Goal: Transaction & Acquisition: Purchase product/service

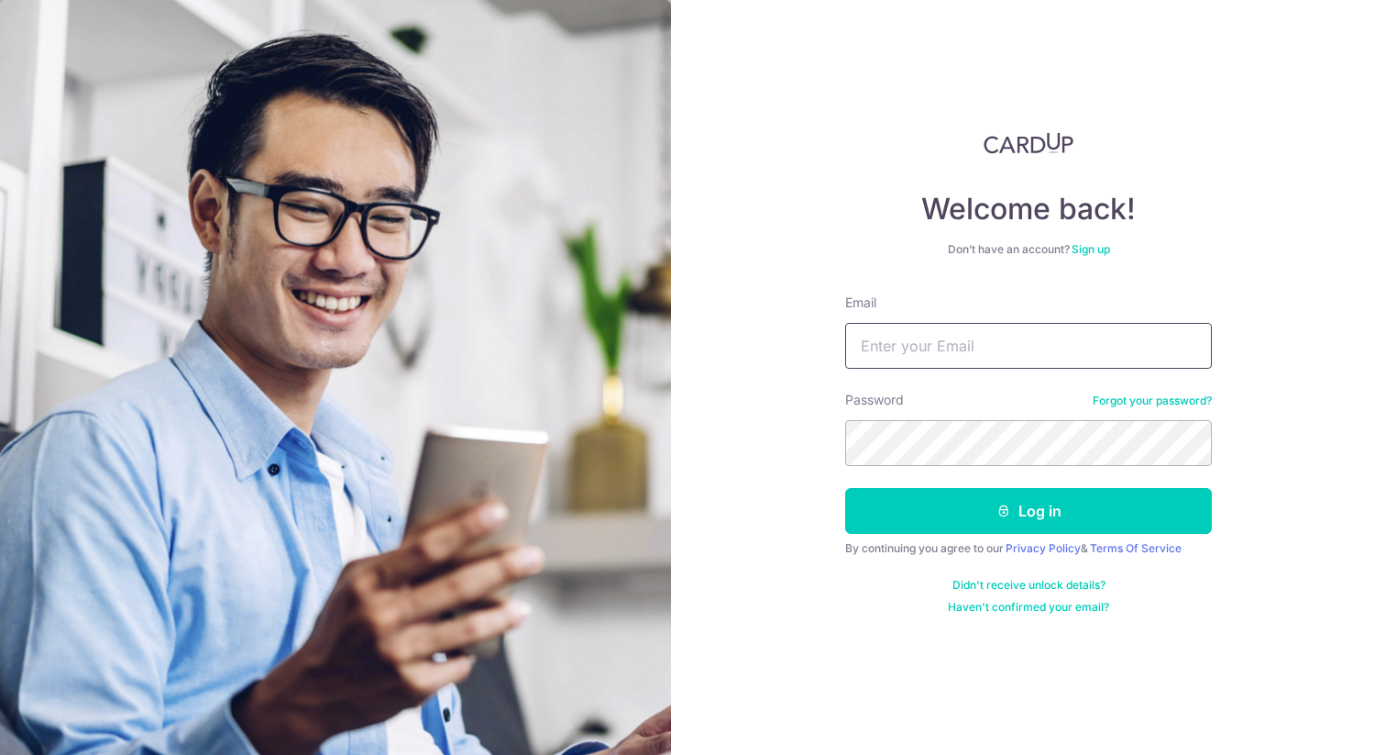
click at [937, 354] on input "Email" at bounding box center [1028, 346] width 367 height 46
type input "[EMAIL_ADDRESS][DOMAIN_NAME]"
click at [845, 488] on button "Log in" at bounding box center [1028, 511] width 367 height 46
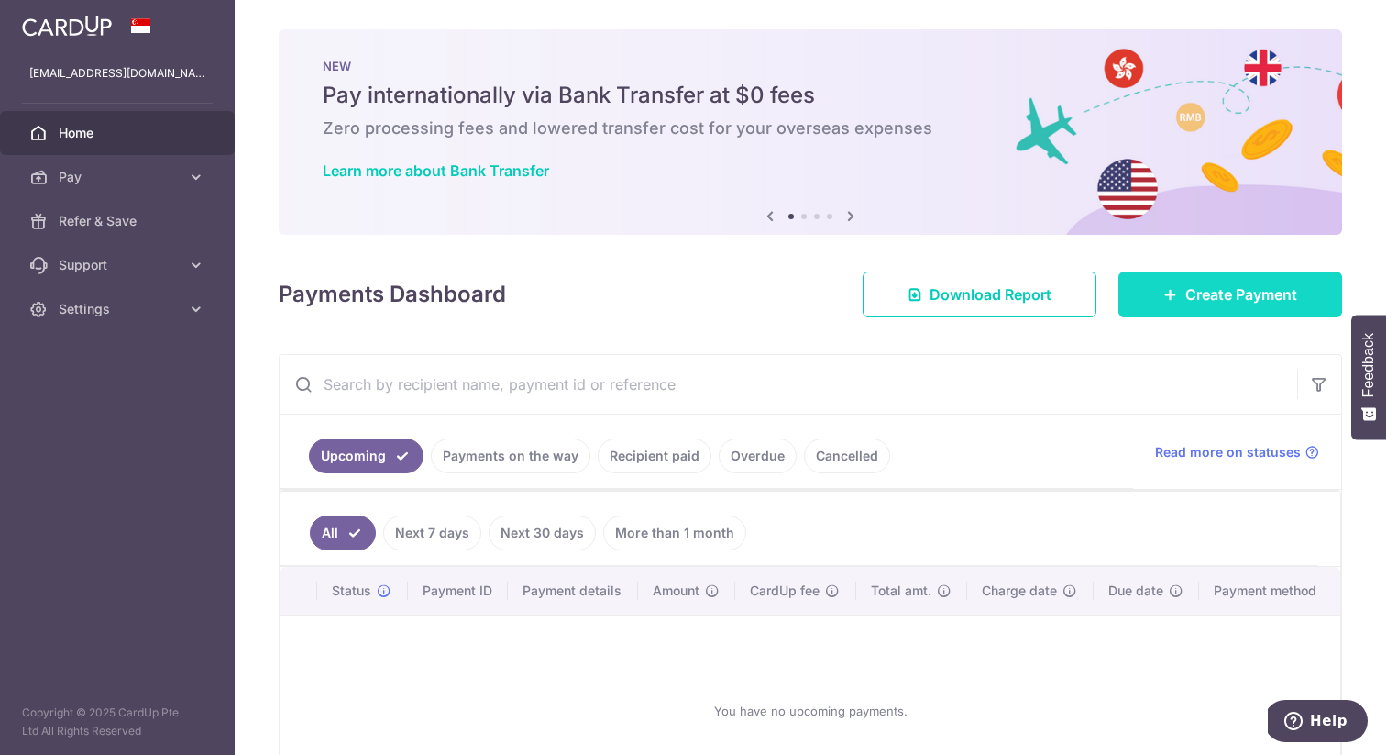
click at [1172, 284] on link "Create Payment" at bounding box center [1231, 294] width 224 height 46
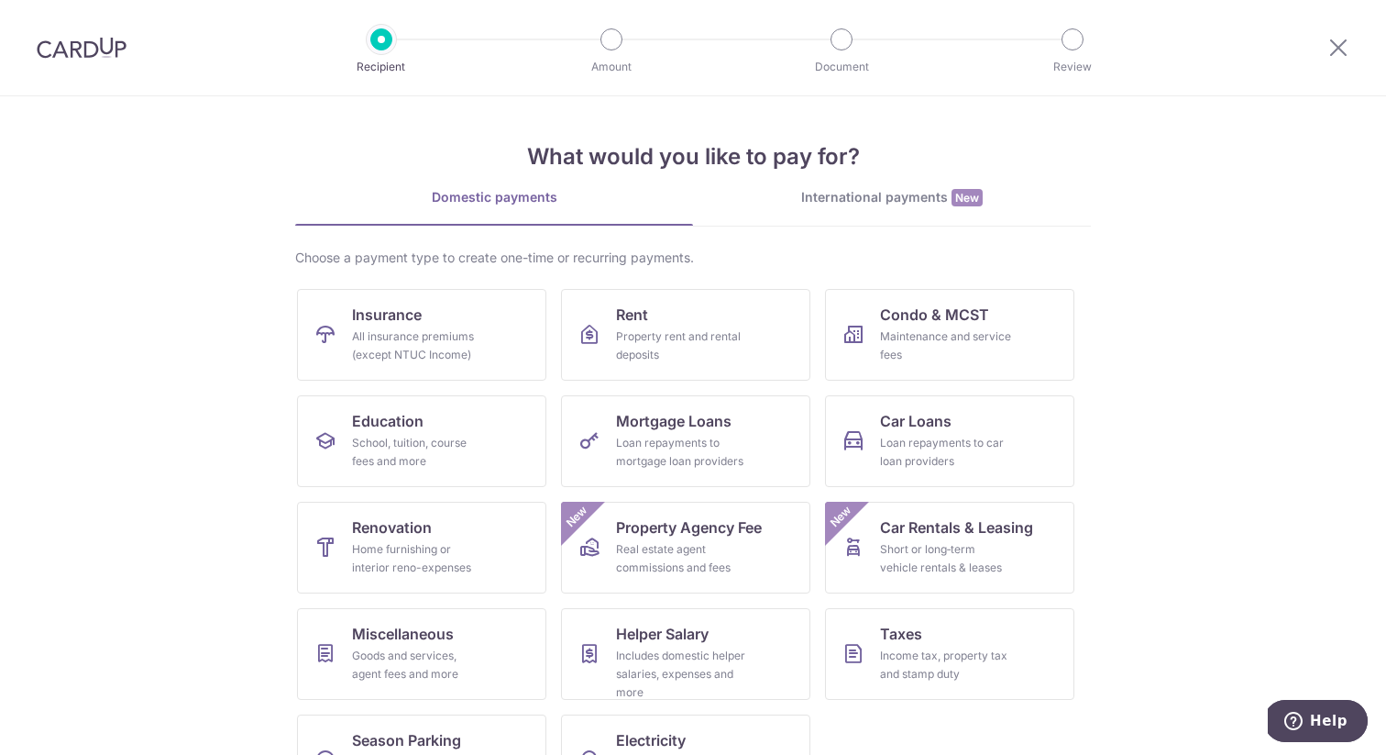
scroll to position [66, 0]
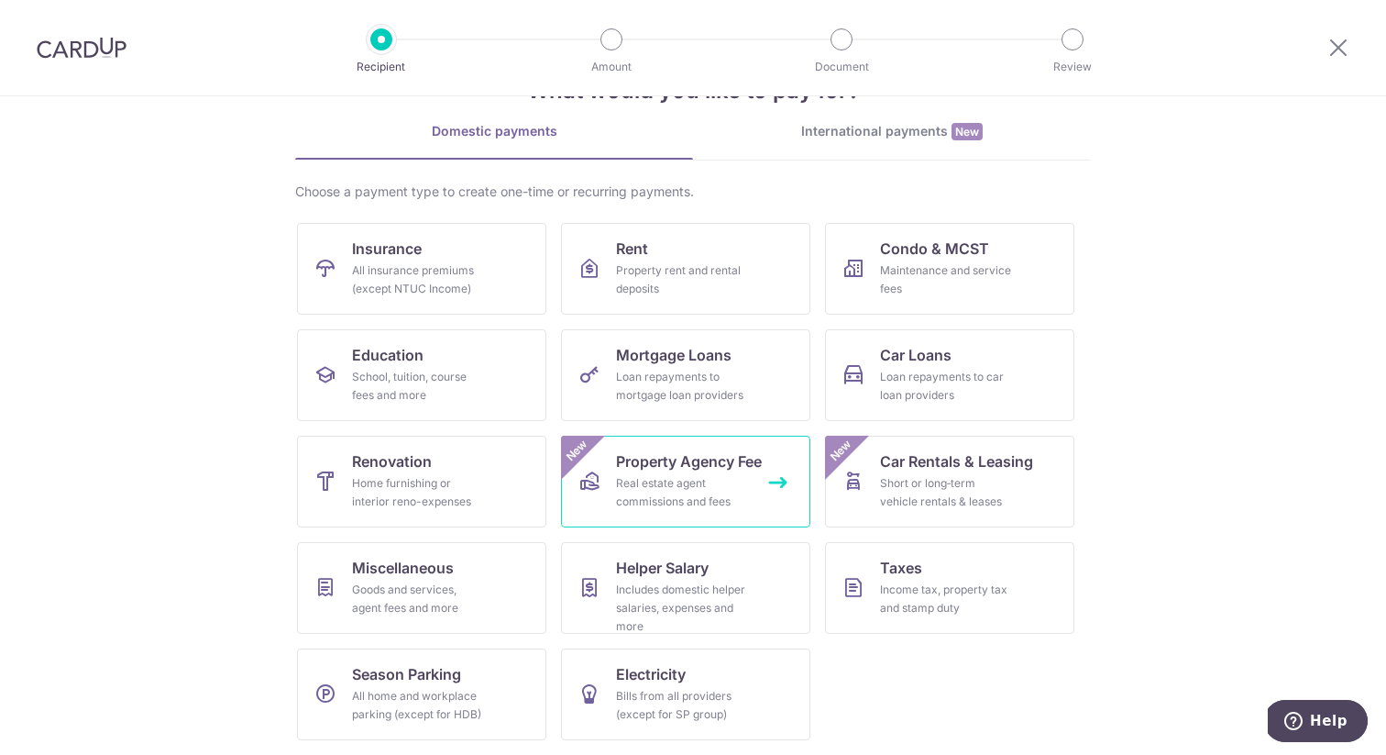
click at [683, 503] on div "Real estate agent commissions and fees" at bounding box center [682, 492] width 132 height 37
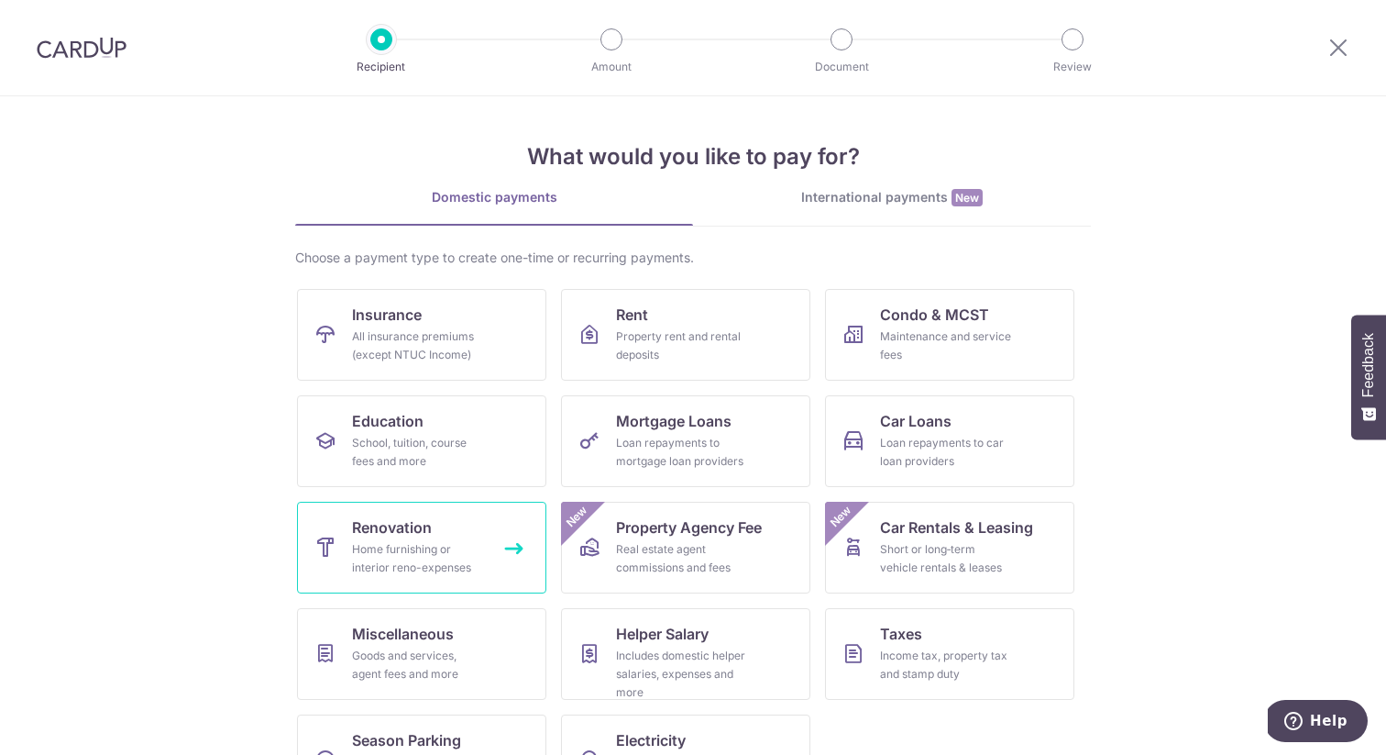
click at [422, 536] on span "Renovation" at bounding box center [392, 527] width 80 height 22
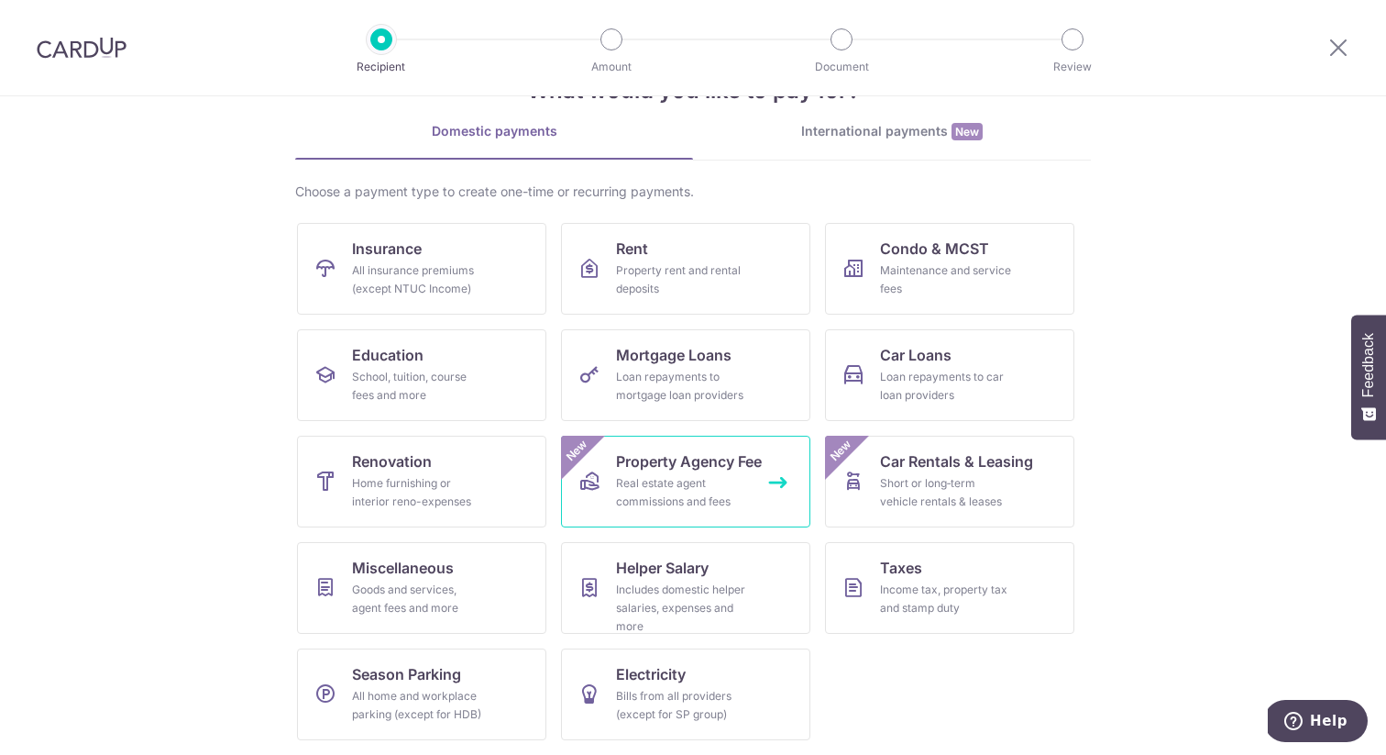
click at [672, 509] on div "Real estate agent commissions and fees" at bounding box center [682, 492] width 132 height 37
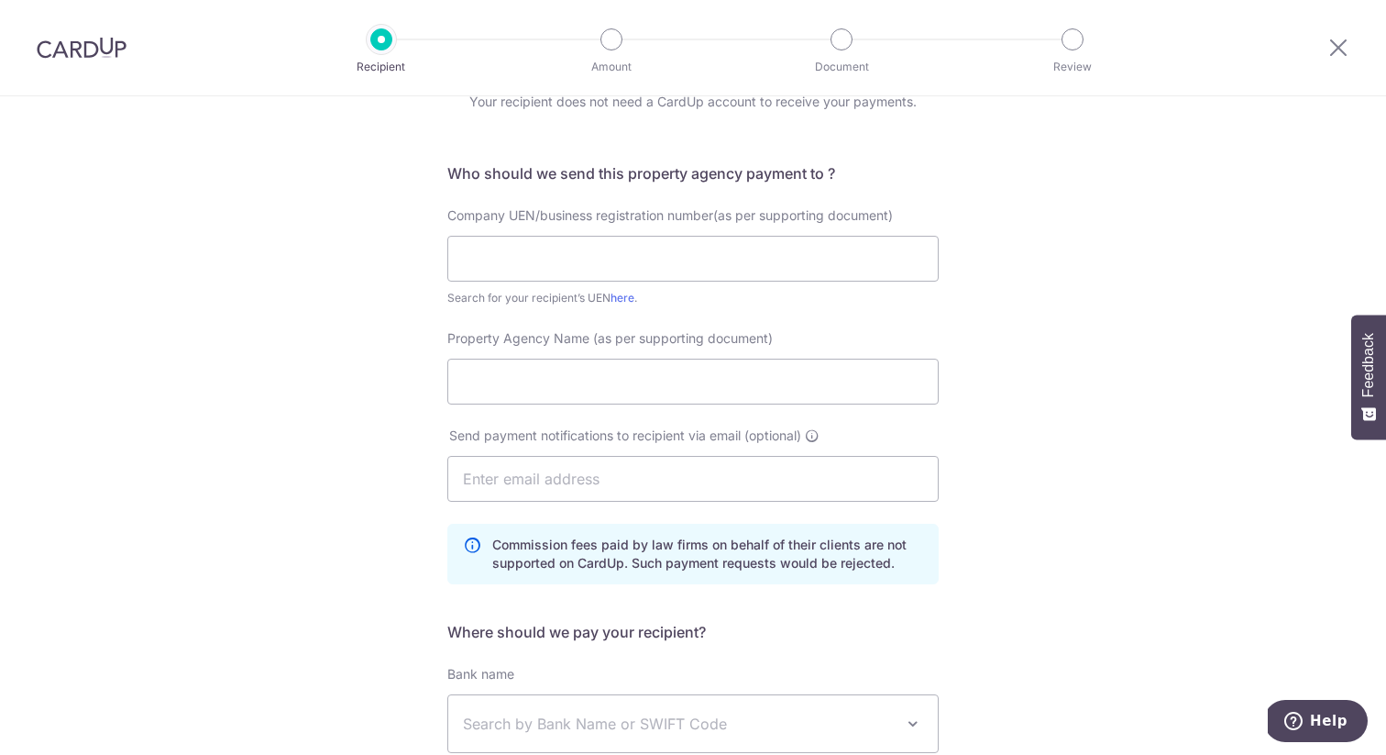
scroll to position [87, 0]
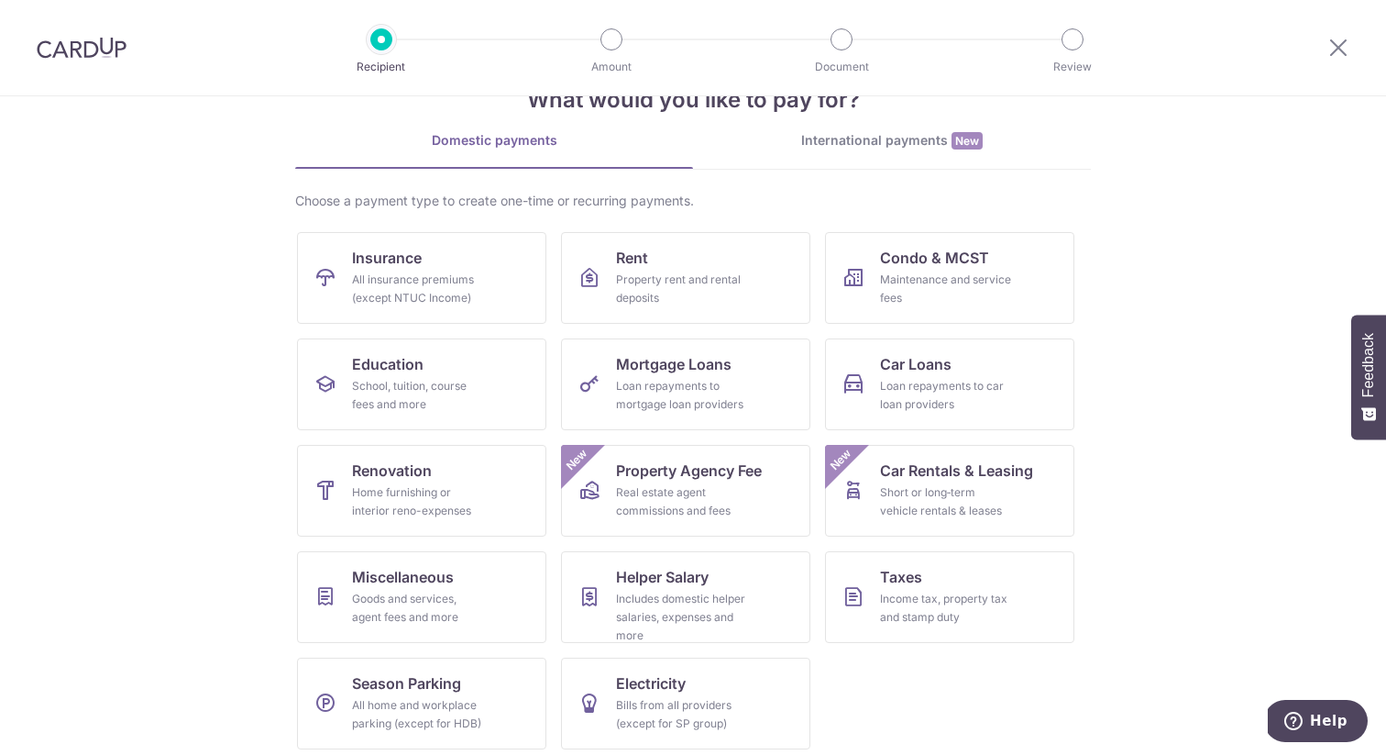
scroll to position [66, 0]
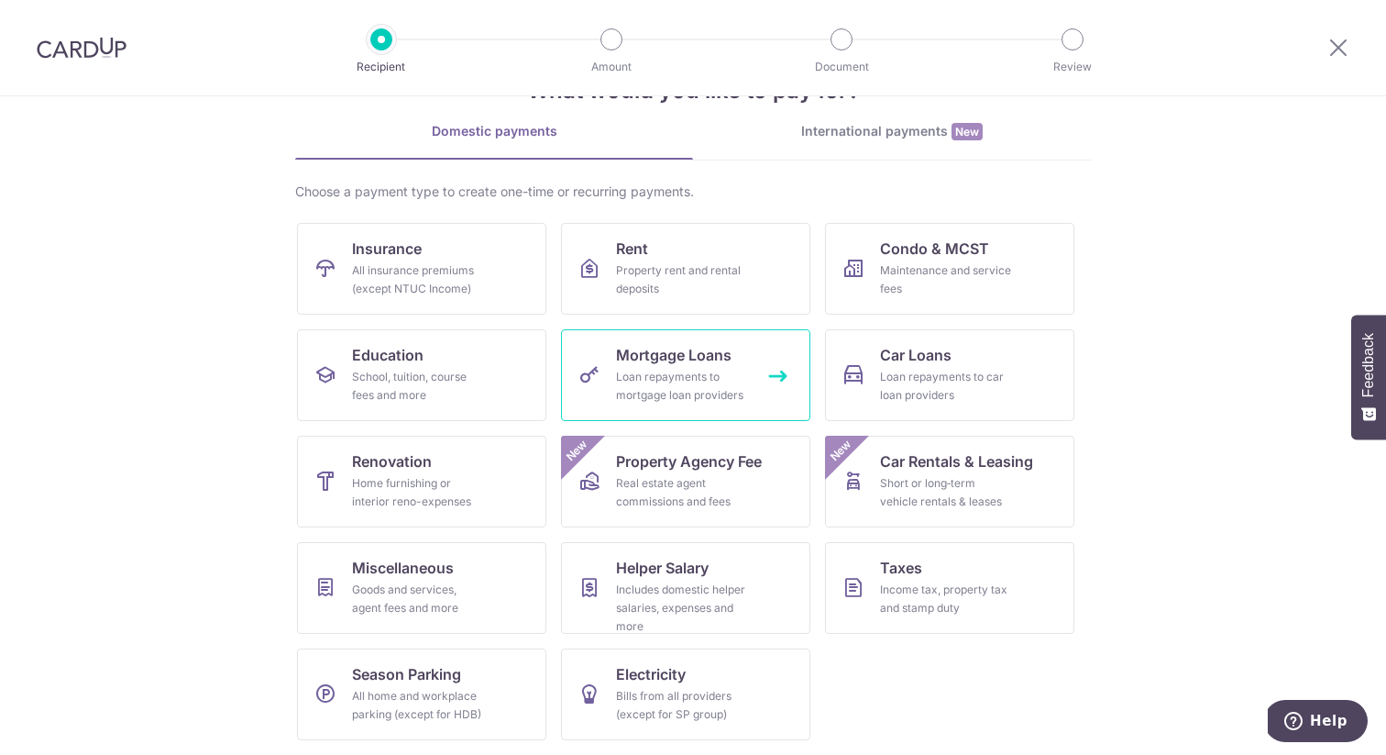
click at [674, 348] on span "Mortgage Loans" at bounding box center [674, 355] width 116 height 22
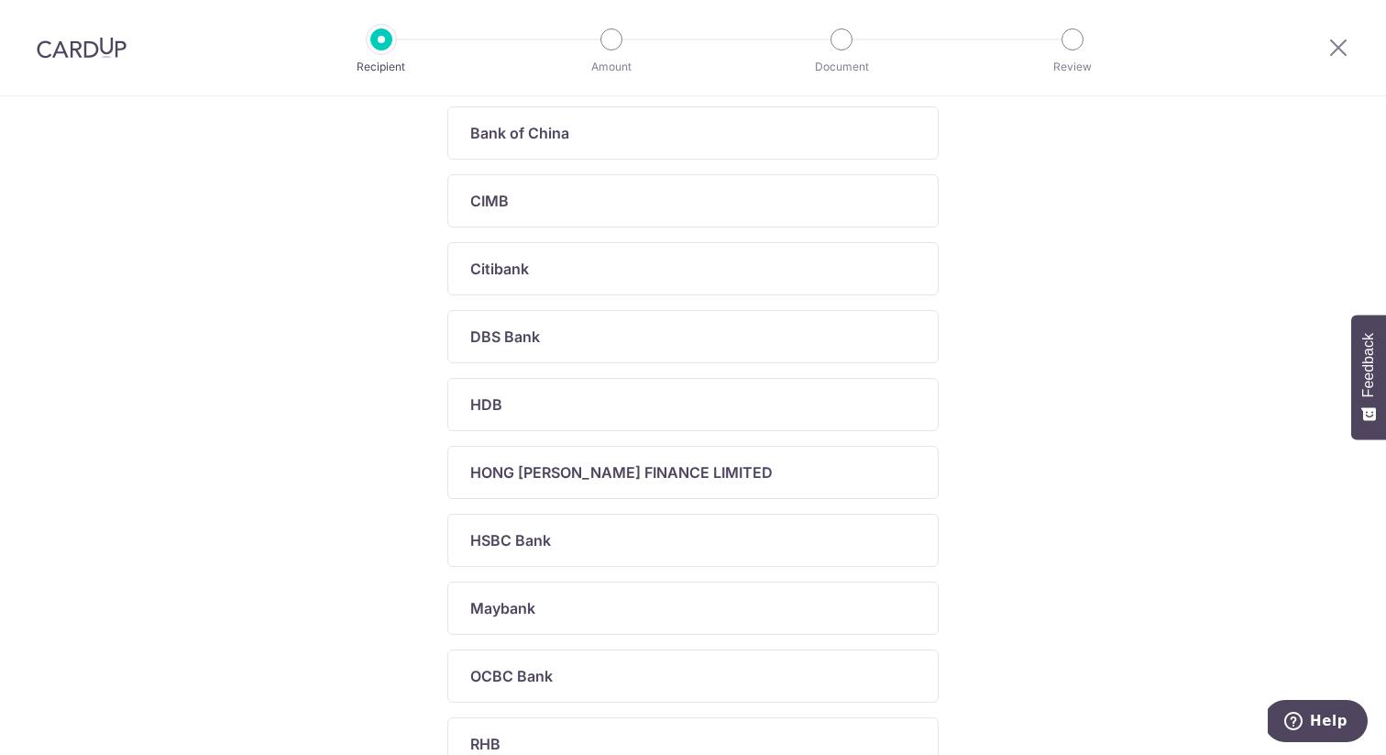
scroll to position [424, 0]
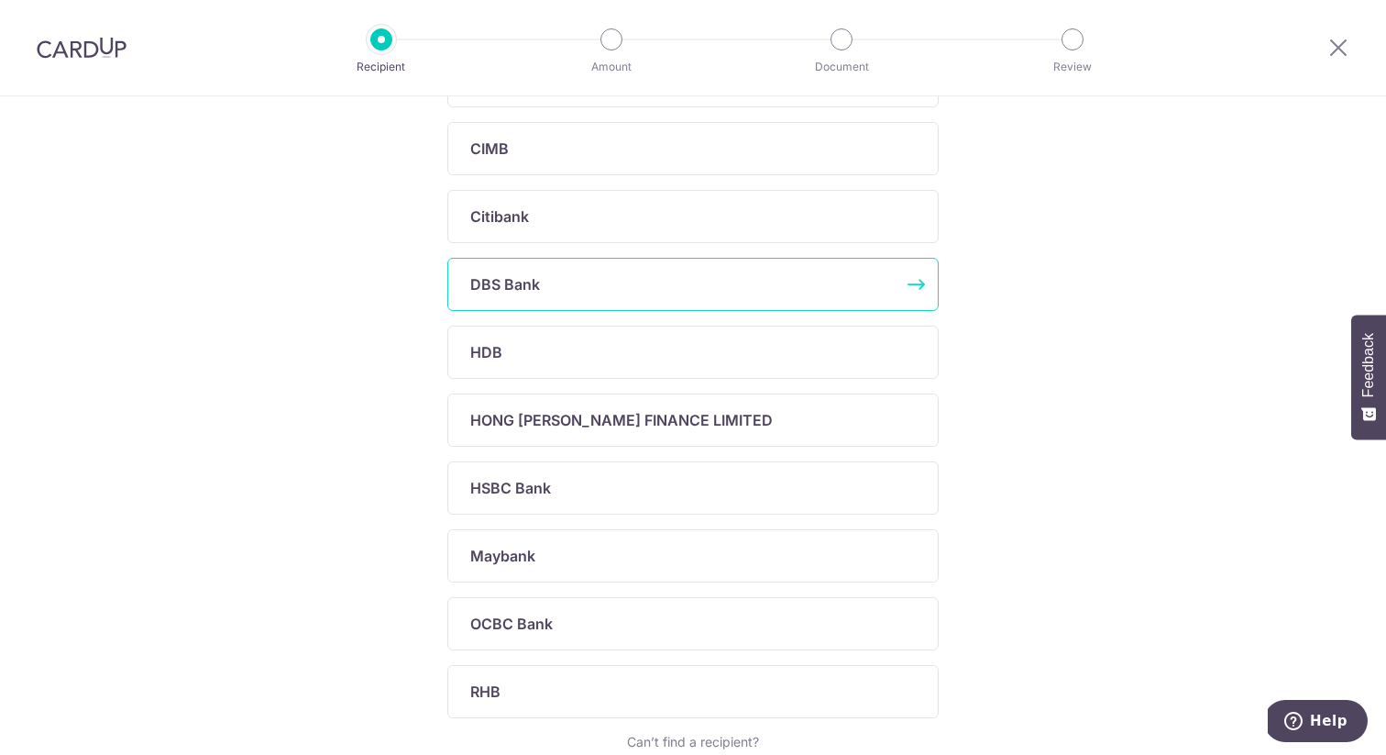
click at [573, 283] on div "DBS Bank" at bounding box center [682, 284] width 424 height 22
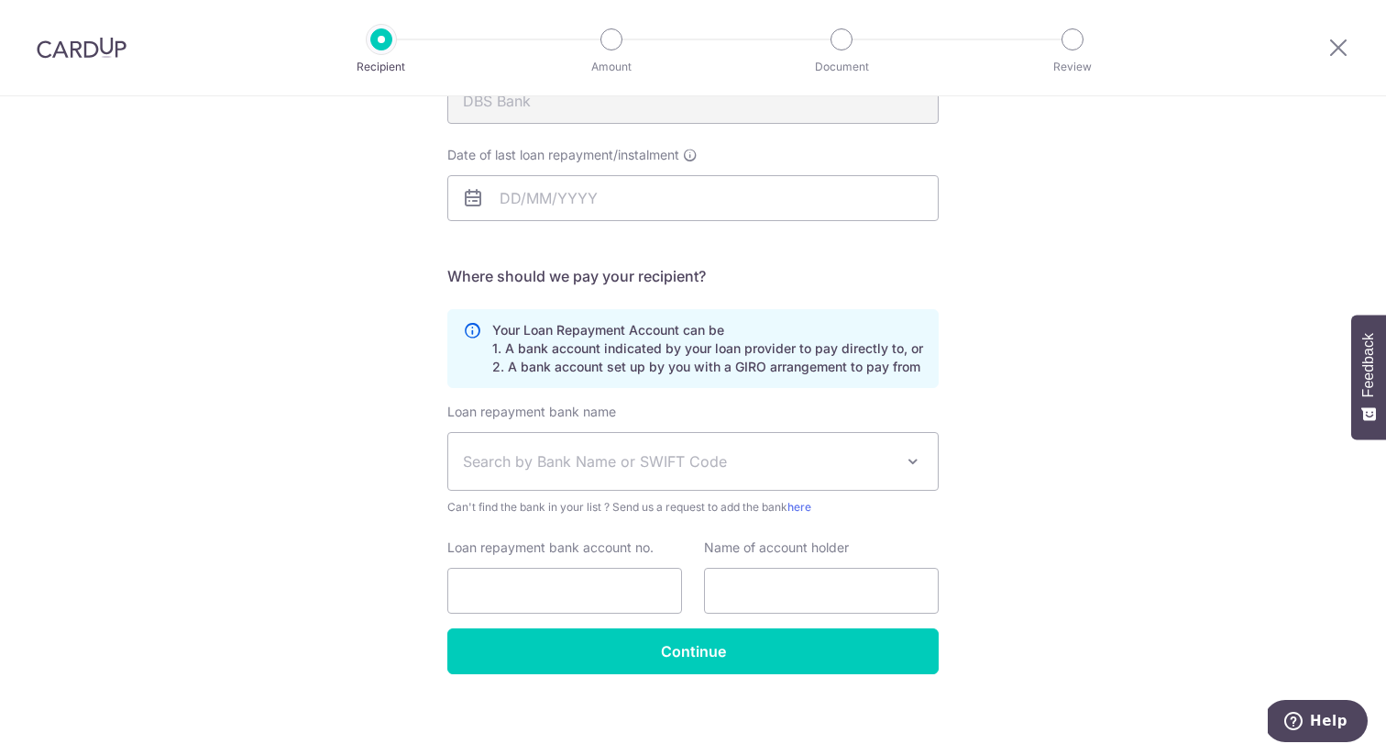
scroll to position [251, 0]
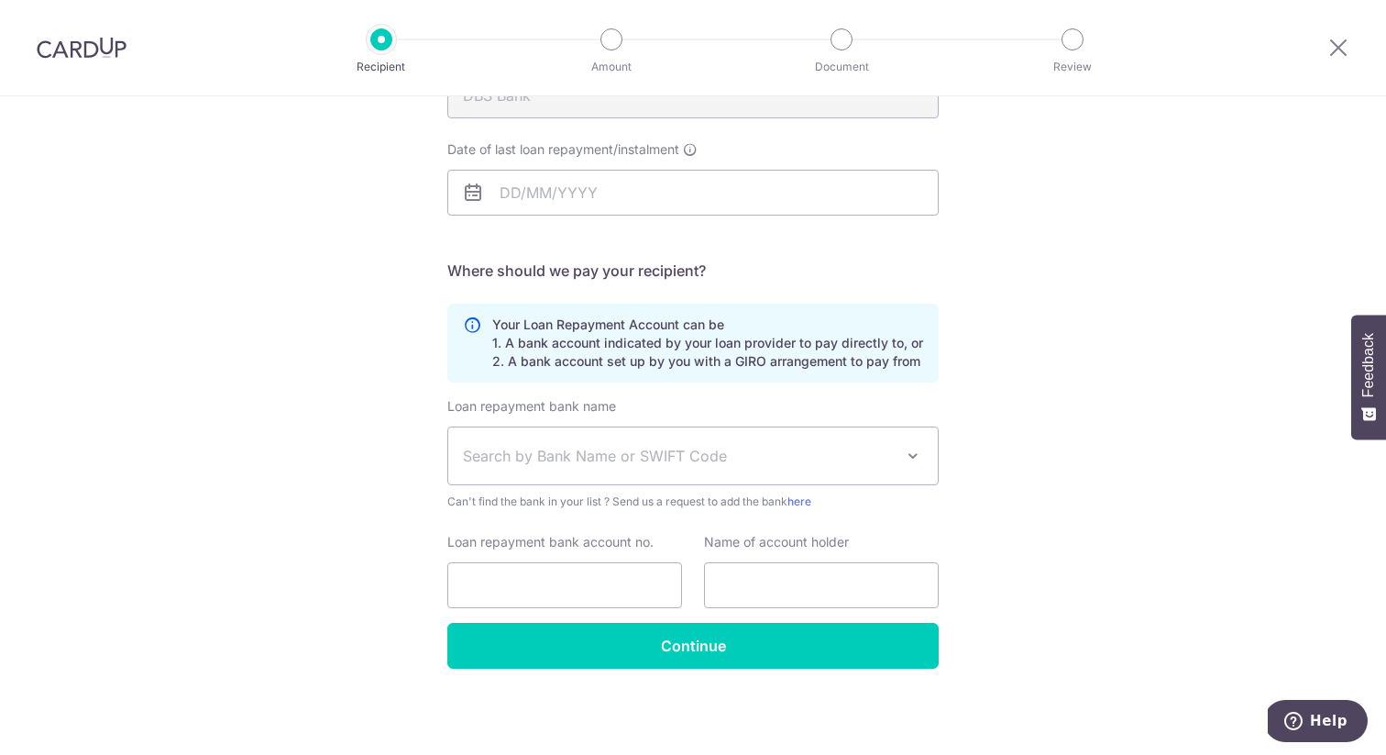
click at [858, 448] on span "Search by Bank Name or SWIFT Code" at bounding box center [678, 456] width 431 height 22
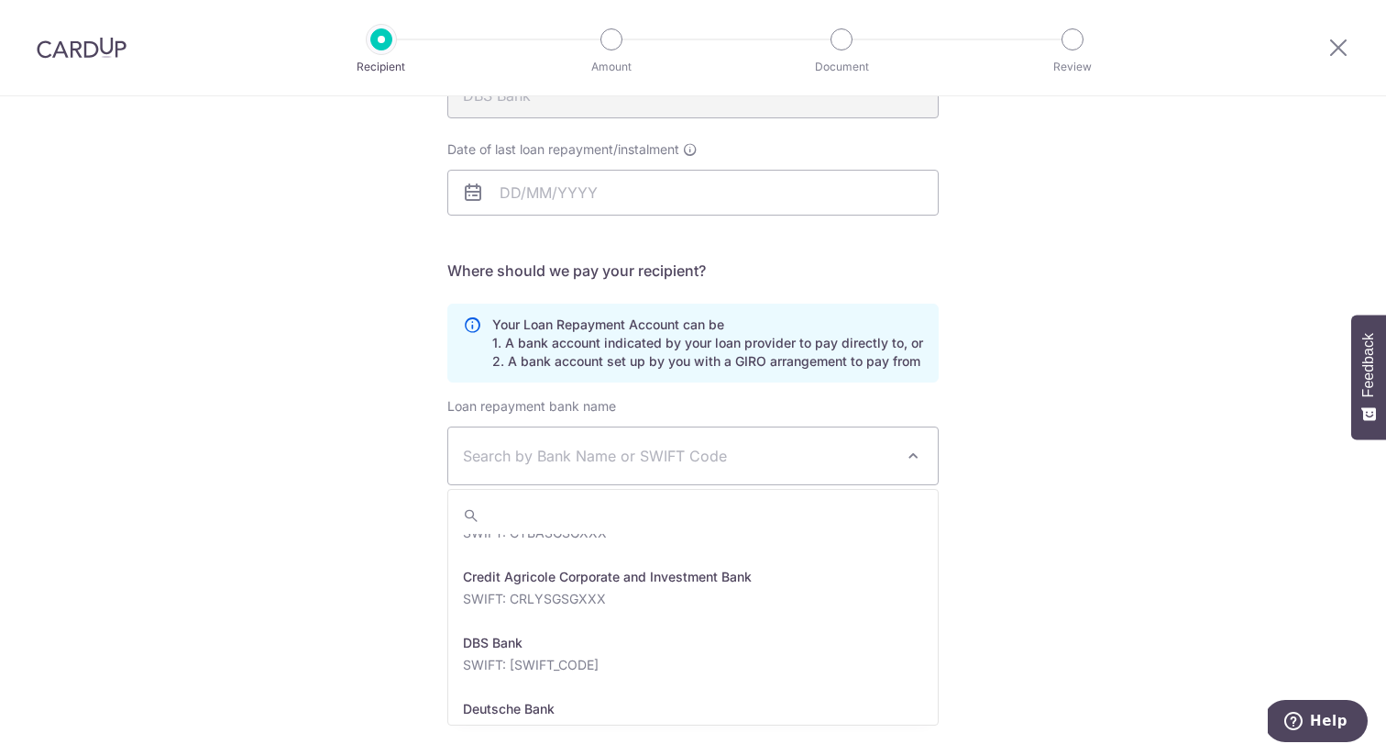
scroll to position [1427, 0]
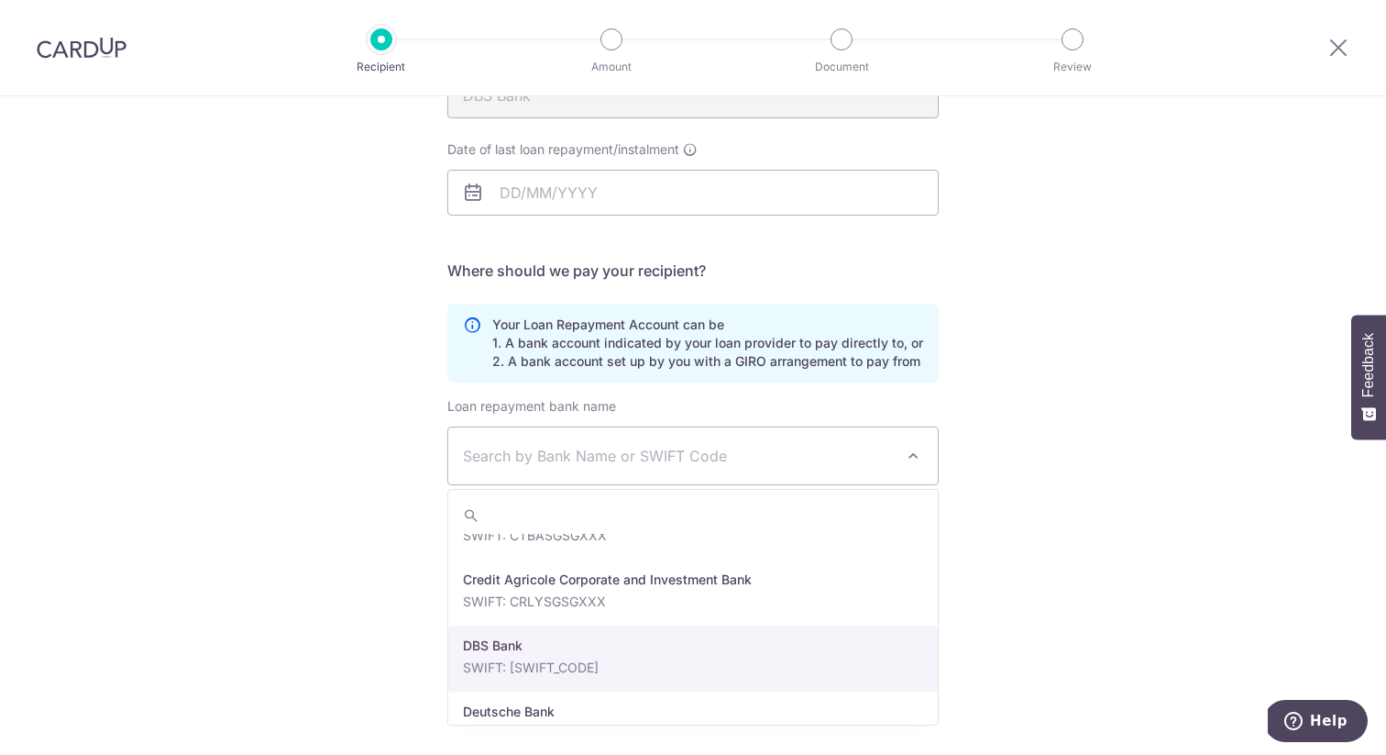
select select "6"
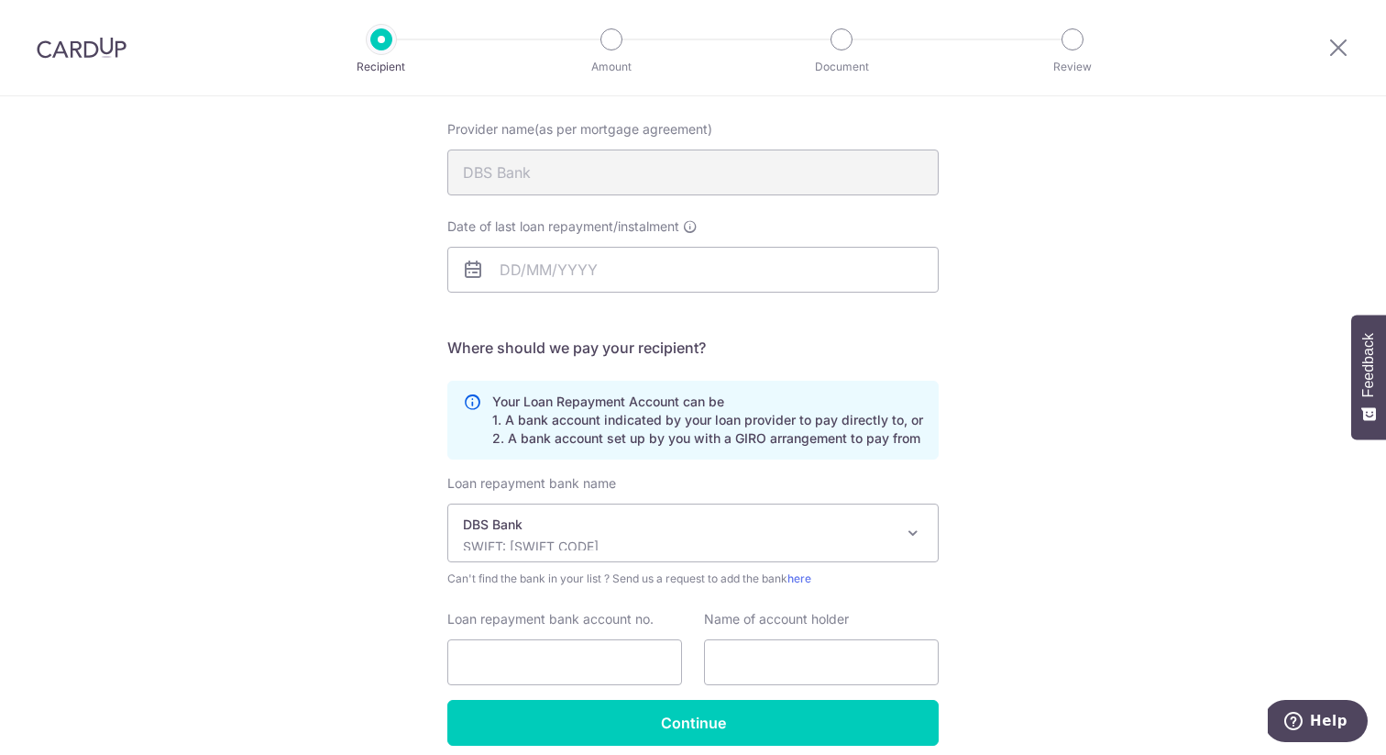
scroll to position [251, 0]
